Goal: Navigation & Orientation: Find specific page/section

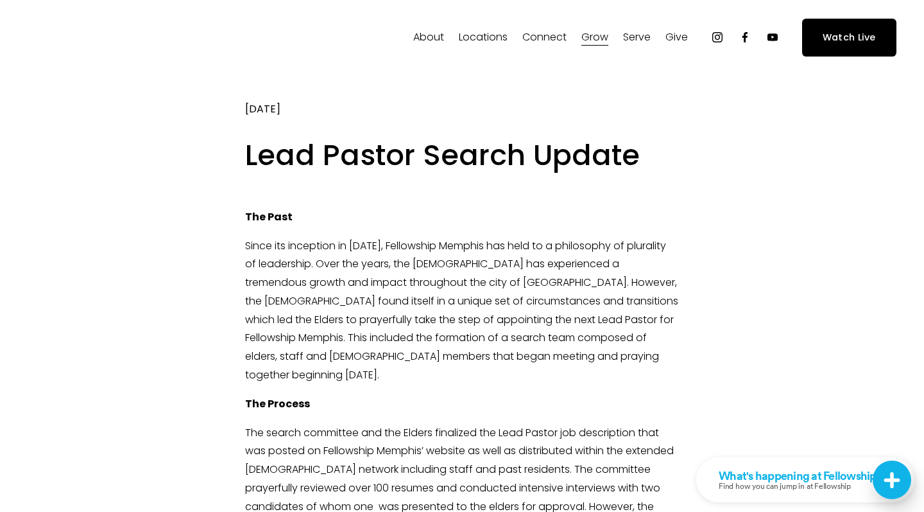
click at [0, 0] on span "Staff" at bounding box center [0, 0] width 0 height 0
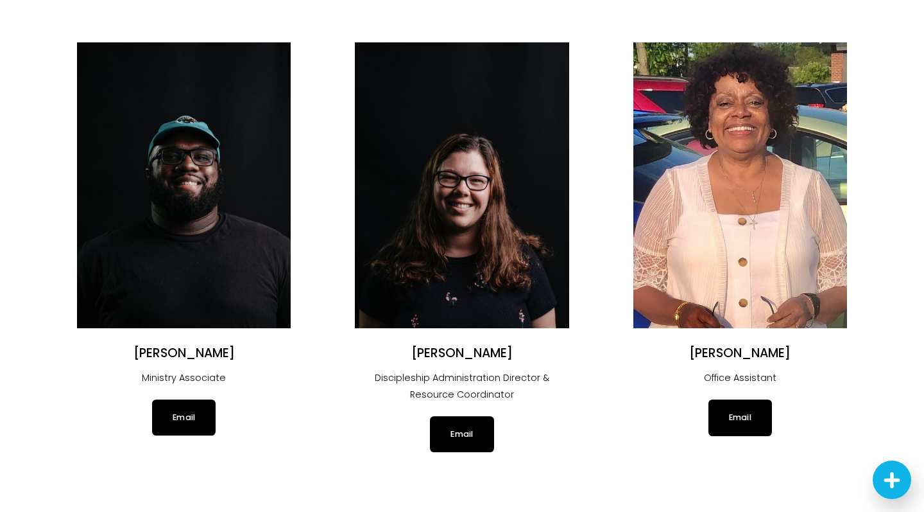
scroll to position [1025, 1]
click at [336, 286] on ul "Justin Varughese Lead Pastor Click Here Angélica Smith Communications Director …" at bounding box center [461, 468] width 825 height 2714
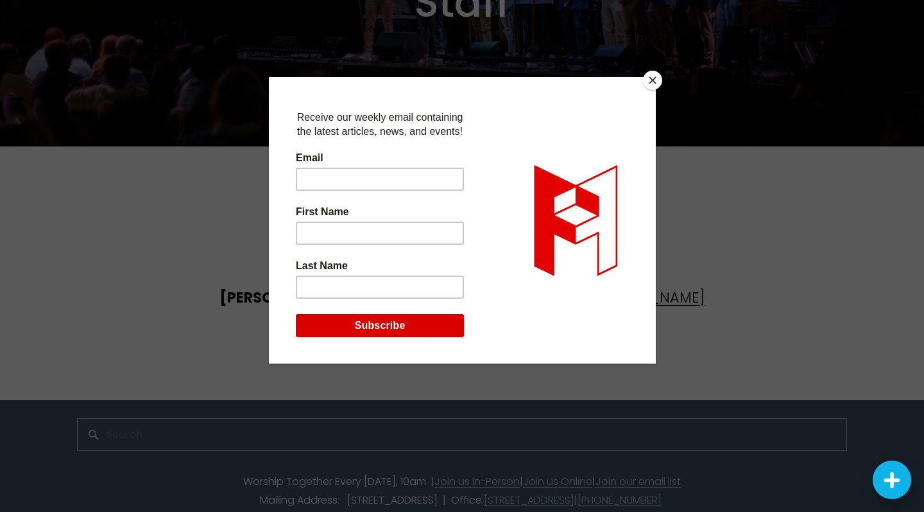
scroll to position [3100, 0]
click at [657, 83] on button "Close" at bounding box center [652, 80] width 19 height 19
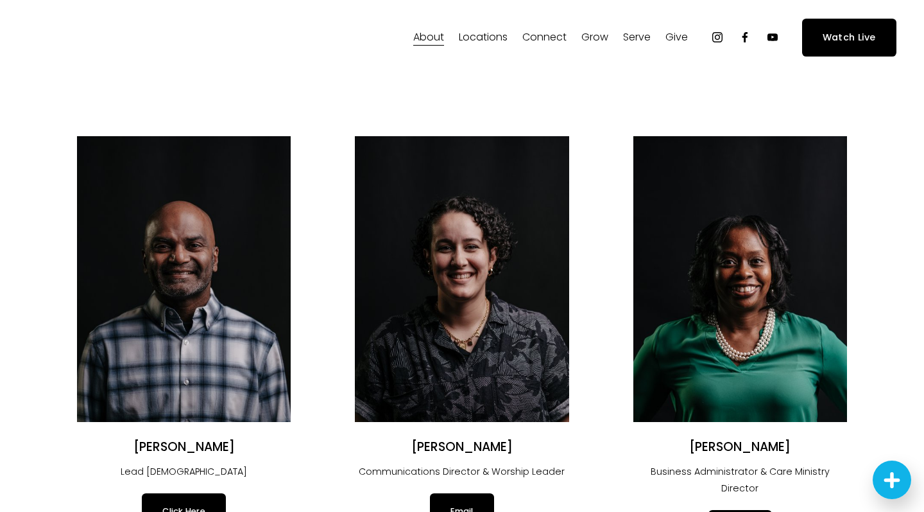
scroll to position [0, 0]
click at [744, 37] on use "Facebook" at bounding box center [744, 37] width 5 height 10
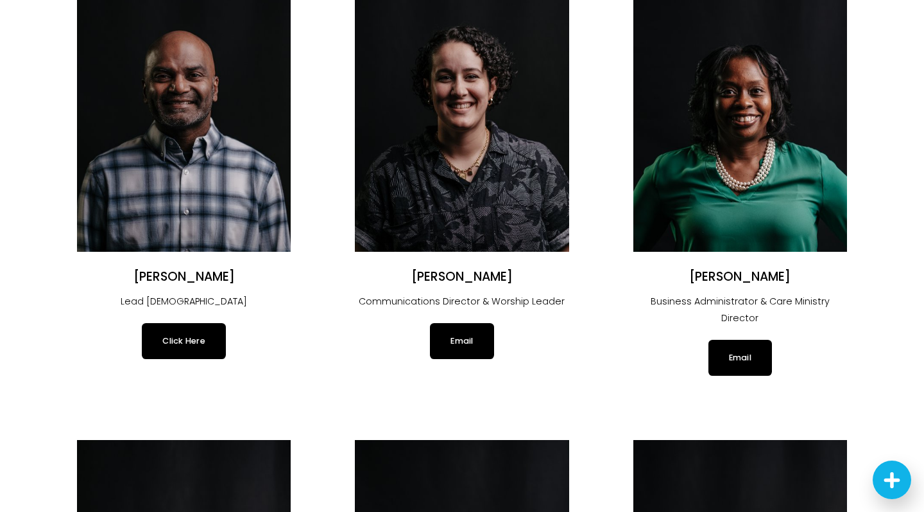
scroll to position [170, 0]
click at [181, 340] on link "Click Here" at bounding box center [184, 341] width 84 height 36
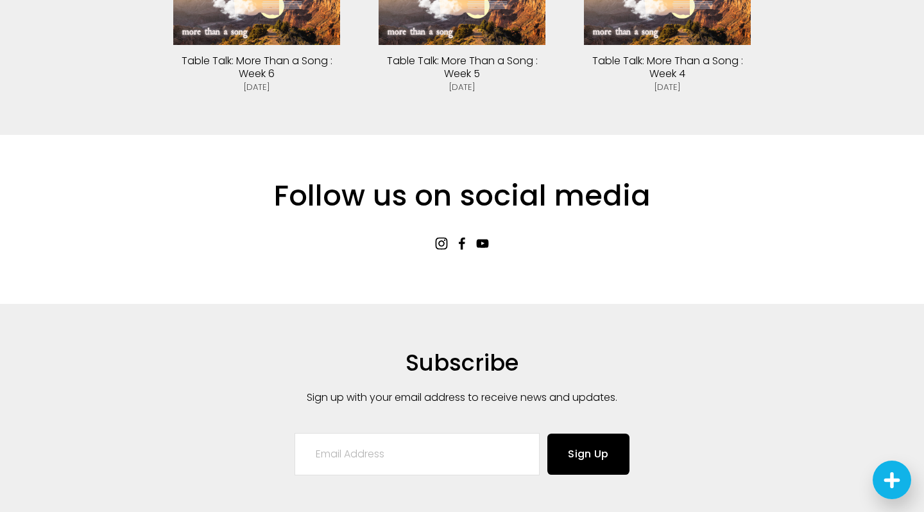
scroll to position [3109, 0]
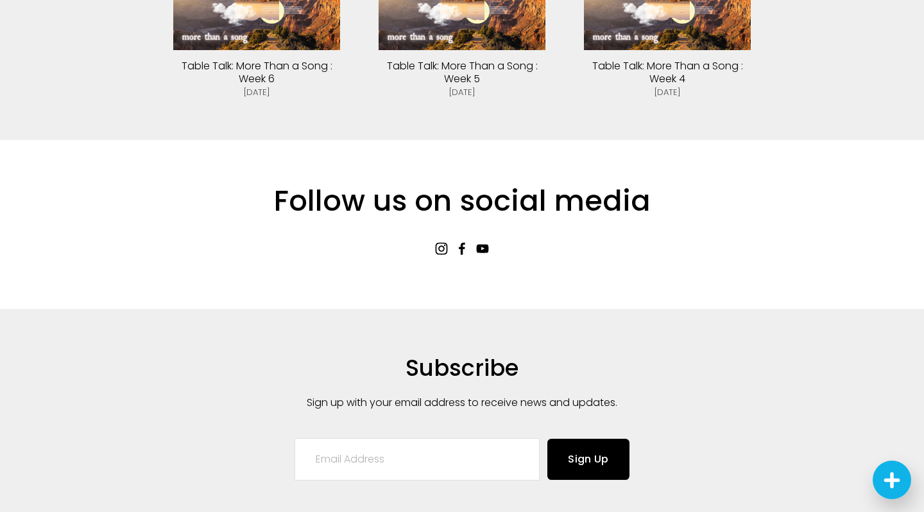
click at [483, 244] on use "YouTube" at bounding box center [483, 248] width 12 height 8
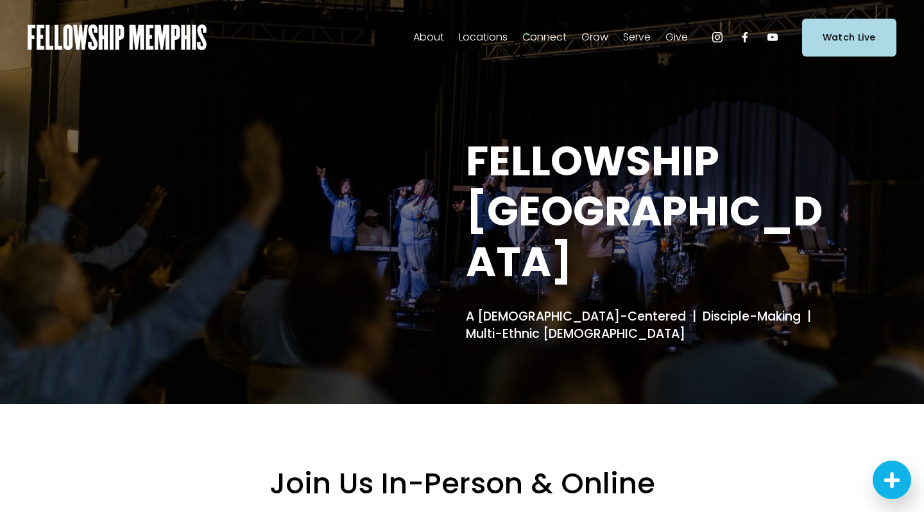
scroll to position [0, 0]
click at [0, 0] on span "Our Story & Beliefs" at bounding box center [0, 0] width 0 height 0
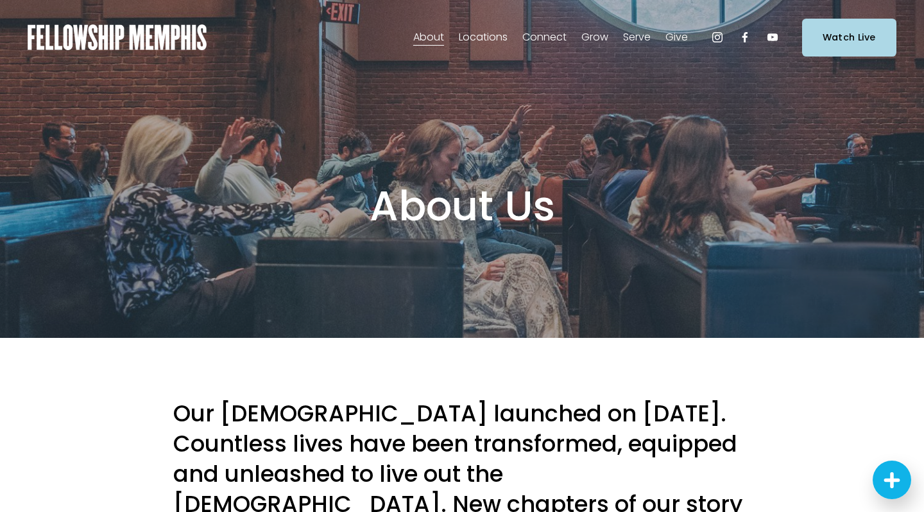
click at [0, 0] on span "Our DNA" at bounding box center [0, 0] width 0 height 0
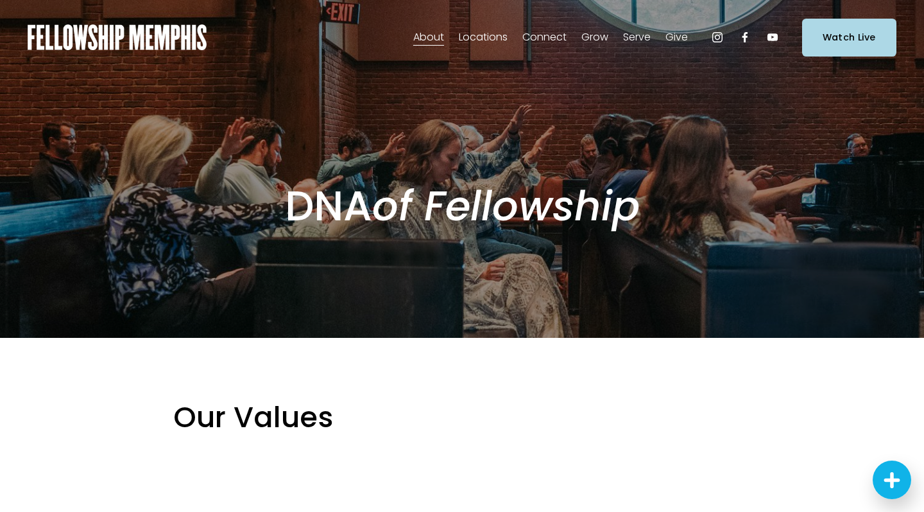
click at [0, 0] on span "Careers" at bounding box center [0, 0] width 0 height 0
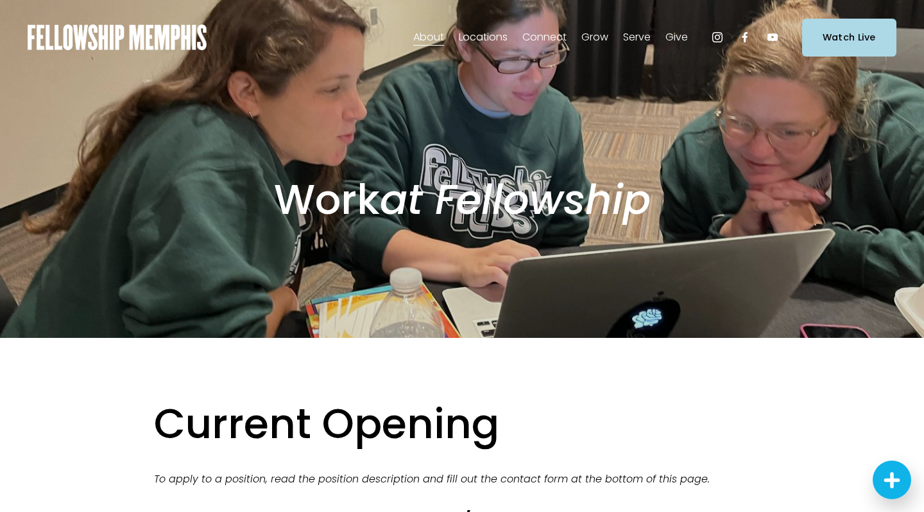
click at [0, 0] on span "New to Fellowship" at bounding box center [0, 0] width 0 height 0
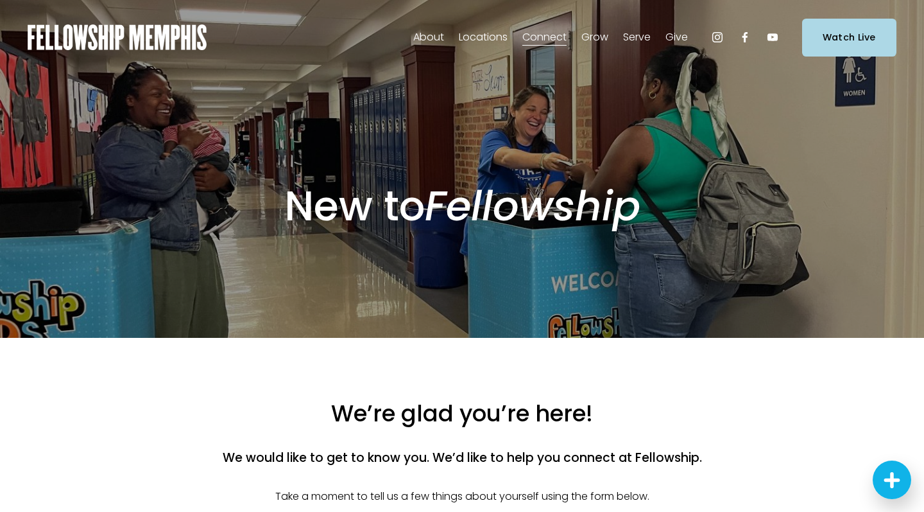
click at [0, 0] on span "Announcements" at bounding box center [0, 0] width 0 height 0
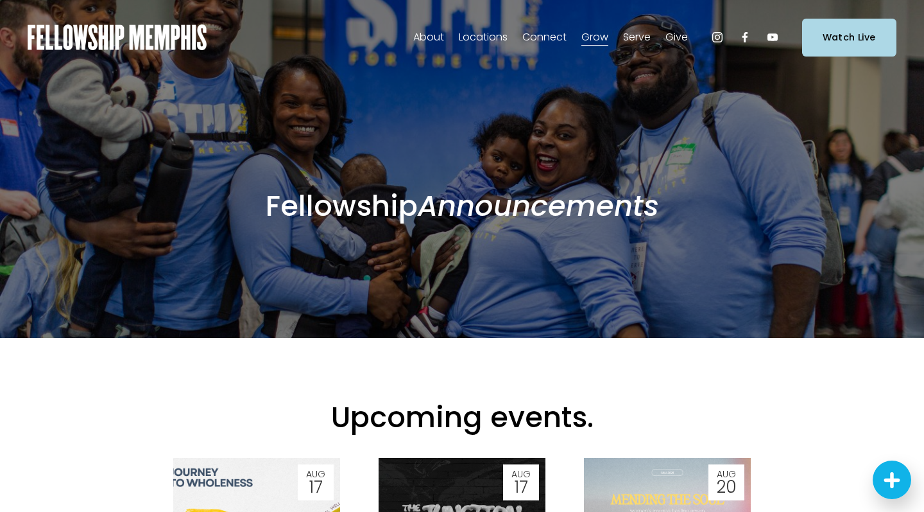
click at [0, 0] on link "Groups" at bounding box center [0, 0] width 0 height 0
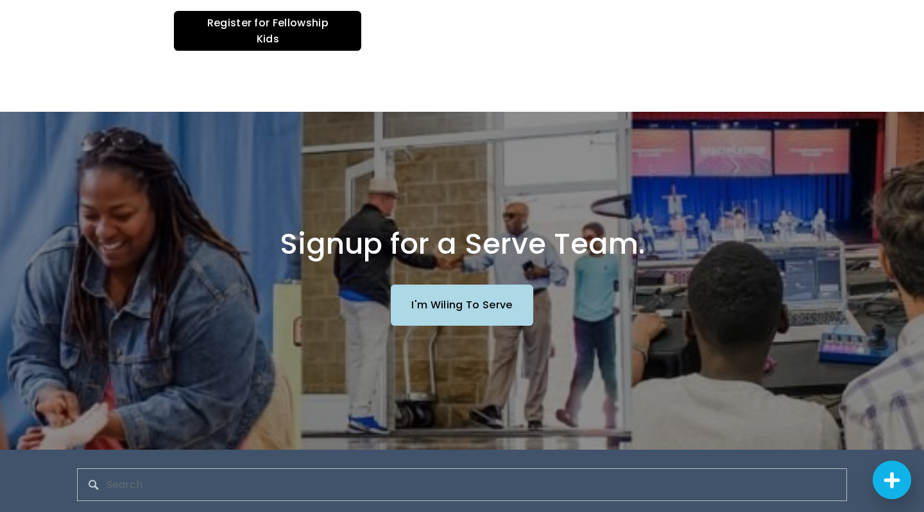
scroll to position [1924, 0]
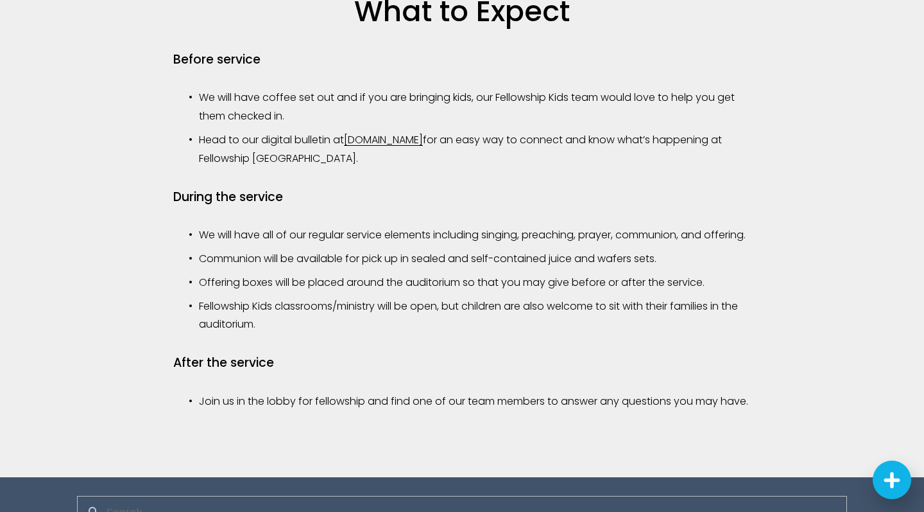
scroll to position [1155, 0]
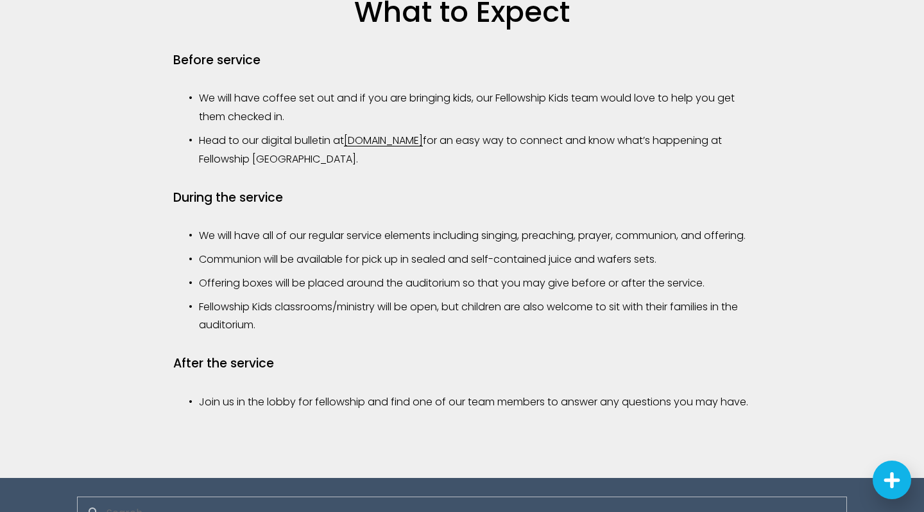
click at [384, 139] on link "[DOMAIN_NAME]" at bounding box center [383, 140] width 79 height 15
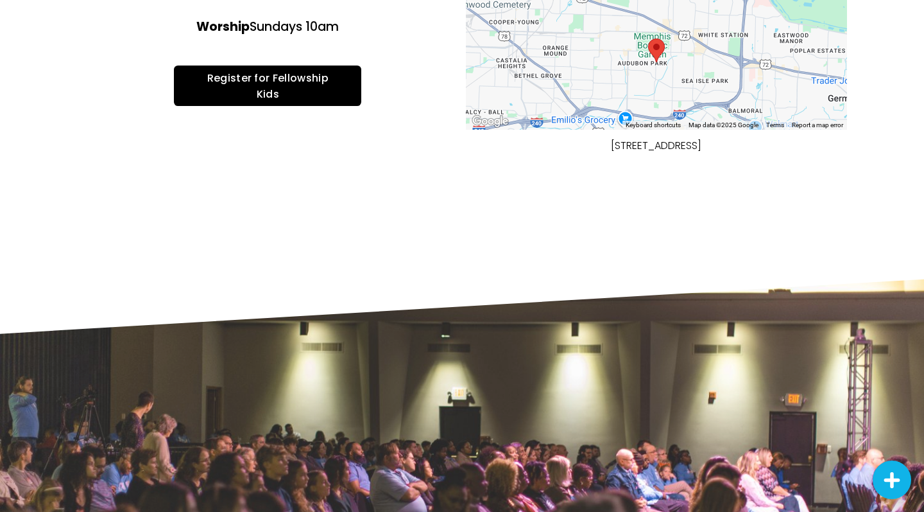
scroll to position [294, 0]
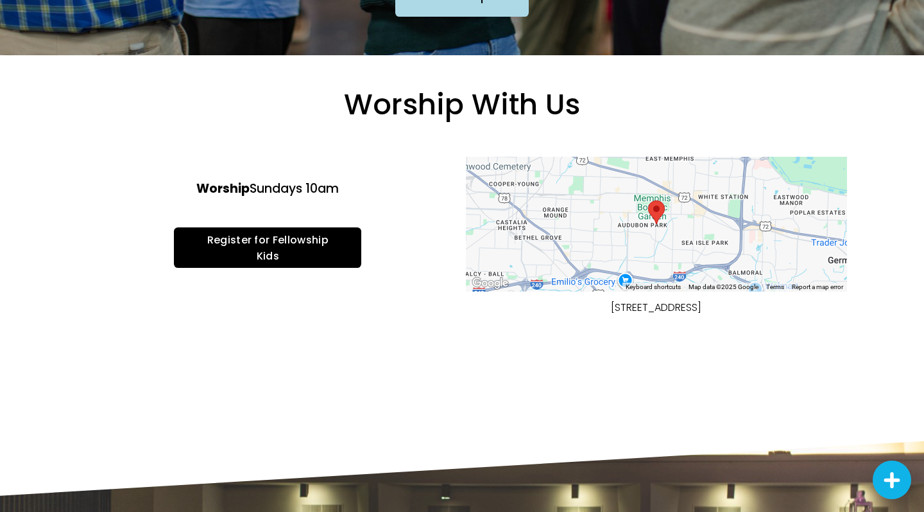
drag, startPoint x: 754, startPoint y: 312, endPoint x: 558, endPoint y: 311, distance: 195.1
click at [558, 311] on p "[STREET_ADDRESS]" at bounding box center [656, 307] width 317 height 19
copy p "[STREET_ADDRESS]"
